Goal: Find specific page/section: Find specific page/section

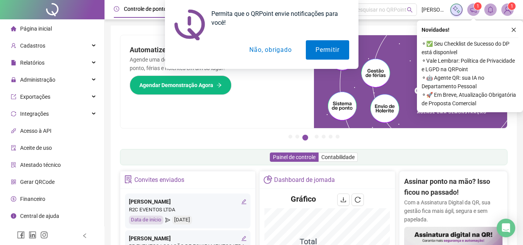
click at [515, 30] on div "Permita que o QRPoint envie notificações para você! Permitir Não, obrigado" at bounding box center [261, 34] width 523 height 69
click at [286, 51] on button "Não, obrigado" at bounding box center [271, 49] width 62 height 19
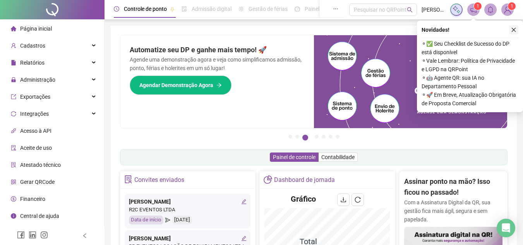
click at [515, 27] on icon "close" at bounding box center [513, 29] width 5 height 5
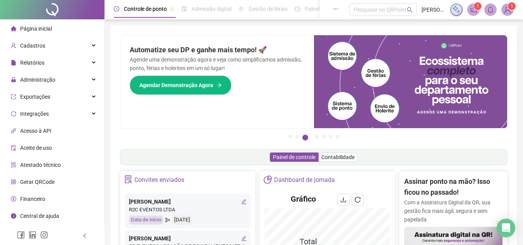
click at [434, 7] on span "[PERSON_NAME]" at bounding box center [434, 9] width 24 height 9
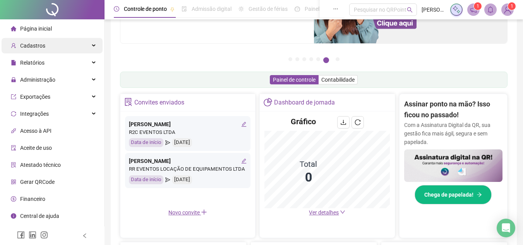
click at [46, 50] on div "Cadastros" at bounding box center [52, 45] width 101 height 15
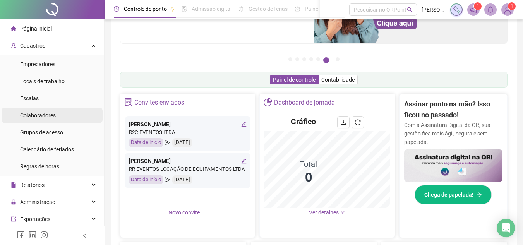
click at [51, 114] on span "Colaboradores" at bounding box center [38, 115] width 36 height 6
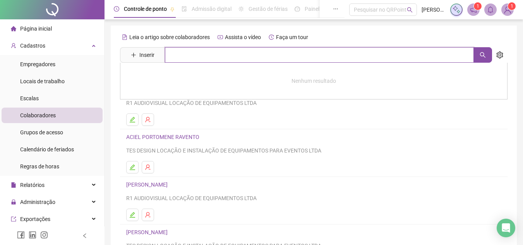
click at [191, 54] on input "text" at bounding box center [319, 54] width 309 height 15
click at [480, 52] on icon "search" at bounding box center [483, 55] width 6 height 6
type input "*******"
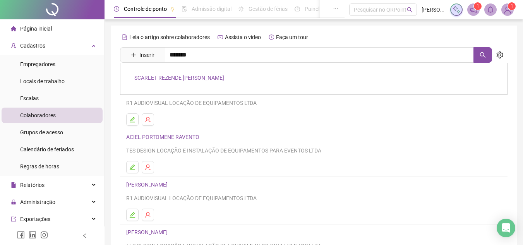
click at [204, 79] on link "SCARLET REZENDE [PERSON_NAME]" at bounding box center [179, 78] width 90 height 6
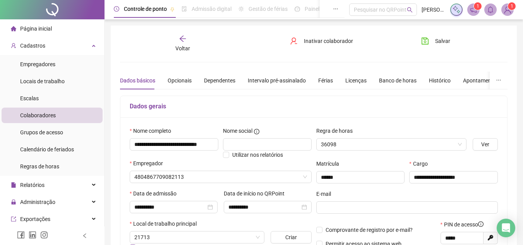
type input "**********"
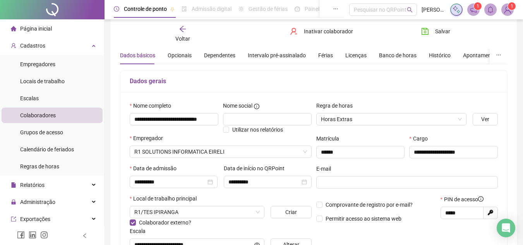
scroll to position [39, 0]
